Goal: Navigation & Orientation: Go to known website

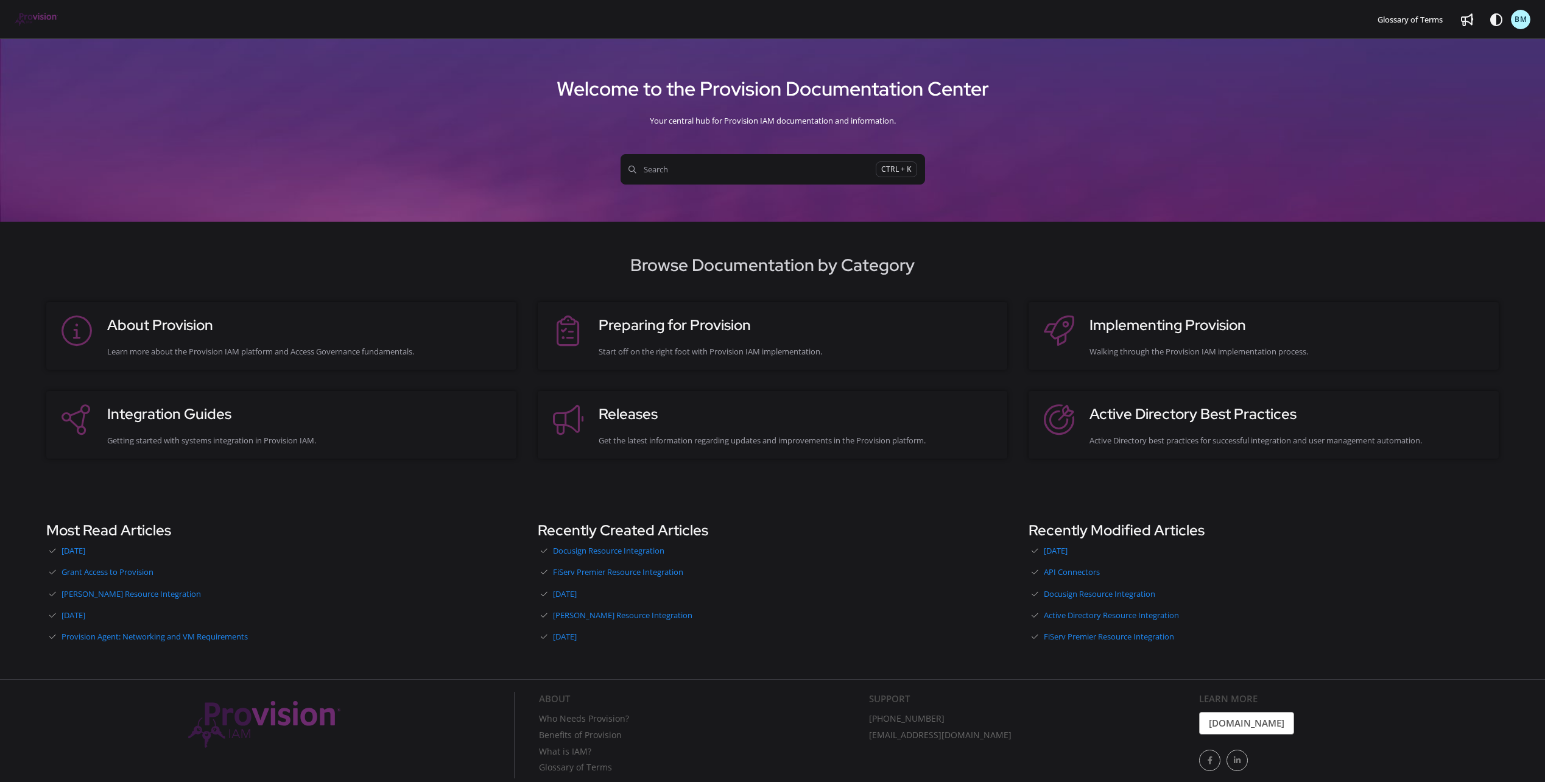
click at [36, 18] on img "Project logo" at bounding box center [36, 19] width 43 height 13
